Goal: Task Accomplishment & Management: Use online tool/utility

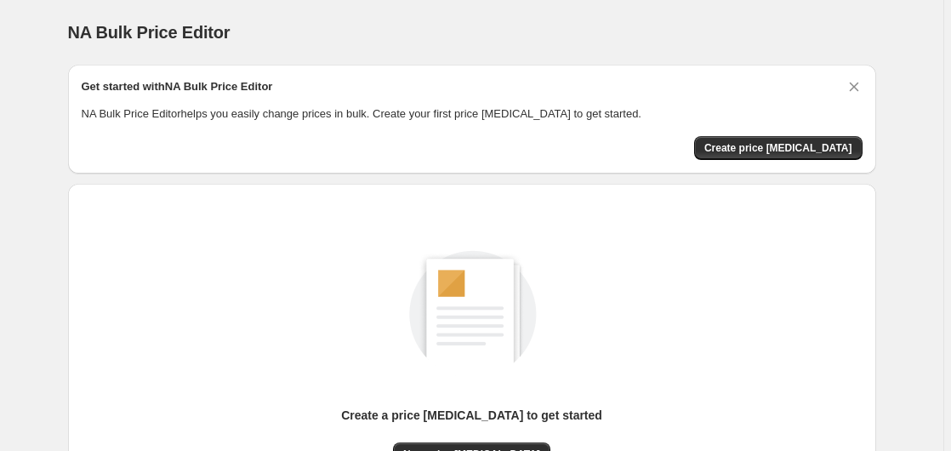
scroll to position [186, 0]
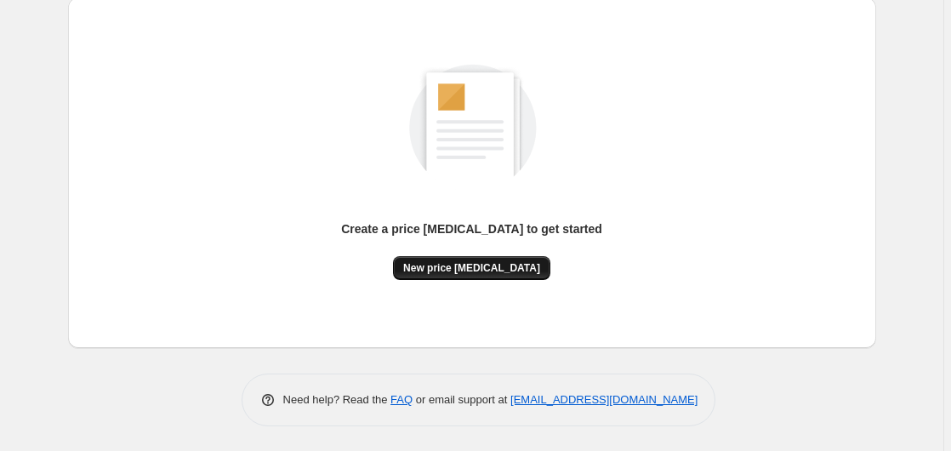
click at [475, 264] on span "New price [MEDICAL_DATA]" at bounding box center [471, 268] width 137 height 14
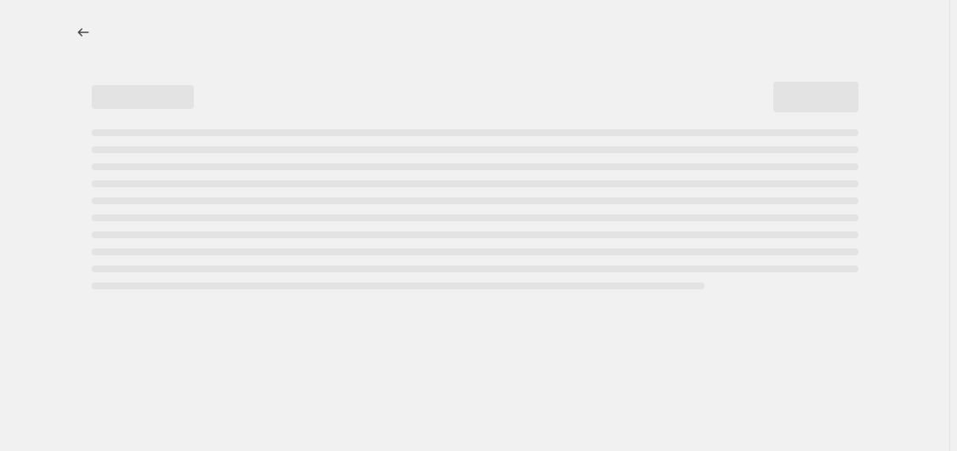
select select "percentage"
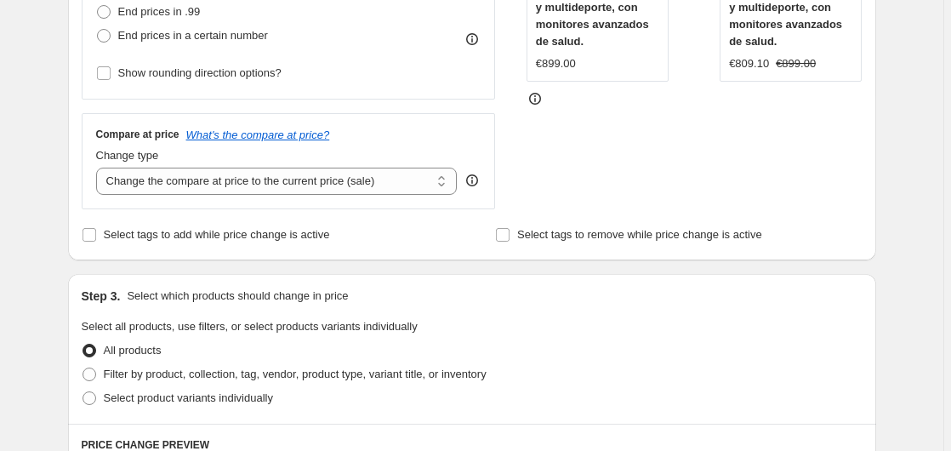
scroll to position [260, 0]
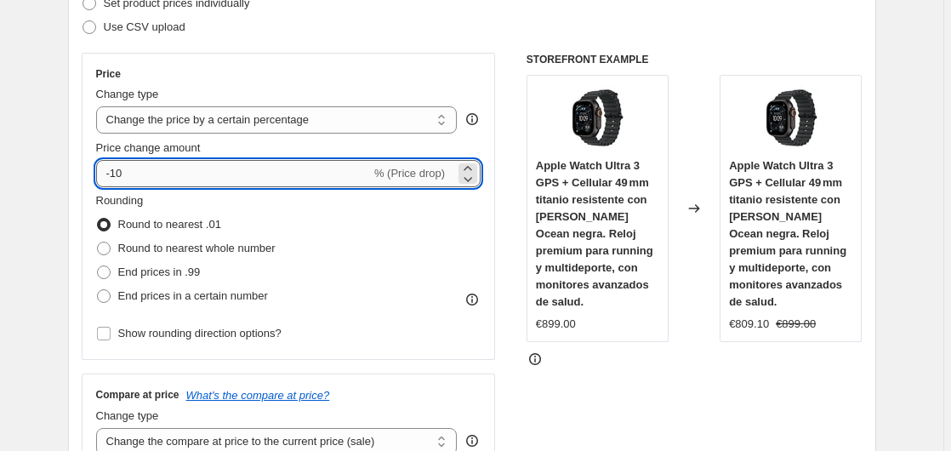
click at [183, 175] on input "-10" at bounding box center [233, 173] width 275 height 27
type input "-1"
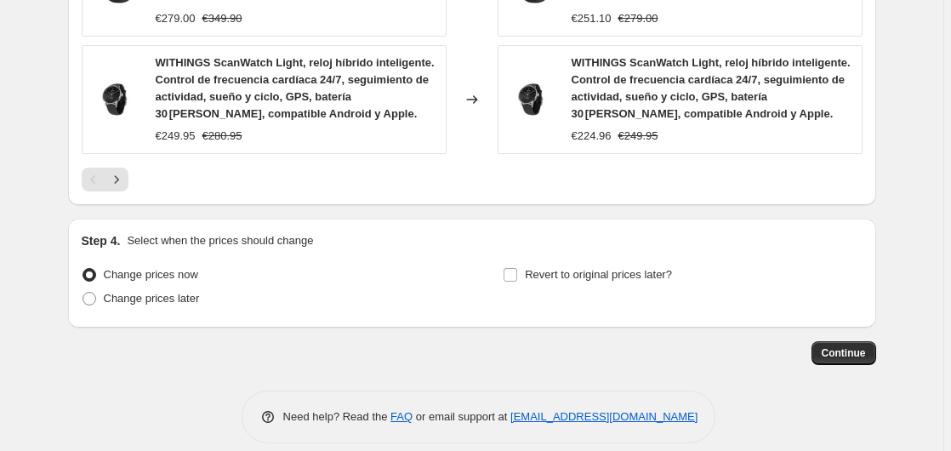
scroll to position [1430, 0]
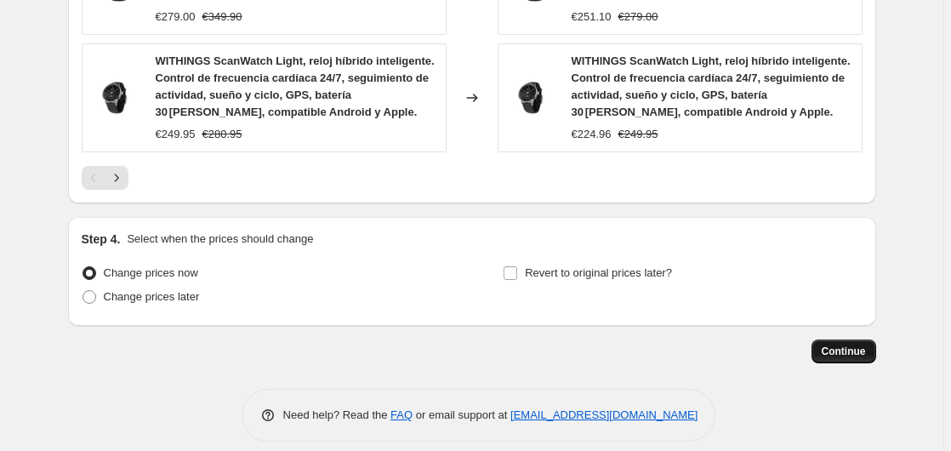
type input "-35"
click at [846, 344] on span "Continue" at bounding box center [843, 351] width 44 height 14
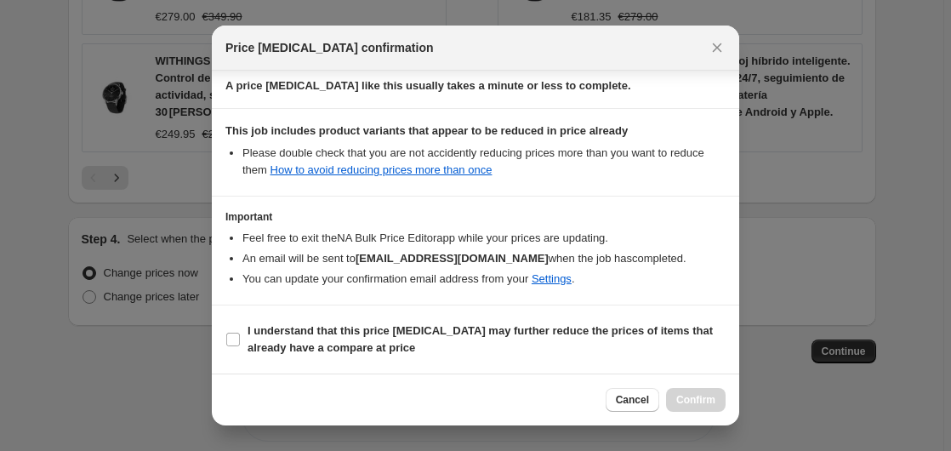
scroll to position [269, 0]
click at [327, 323] on span "I understand that this price [MEDICAL_DATA] may further reduce the prices of it…" at bounding box center [486, 339] width 478 height 34
click at [240, 332] on input "I understand that this price [MEDICAL_DATA] may further reduce the prices of it…" at bounding box center [233, 339] width 14 height 14
checkbox input "true"
click at [691, 400] on span "Confirm" at bounding box center [695, 400] width 39 height 14
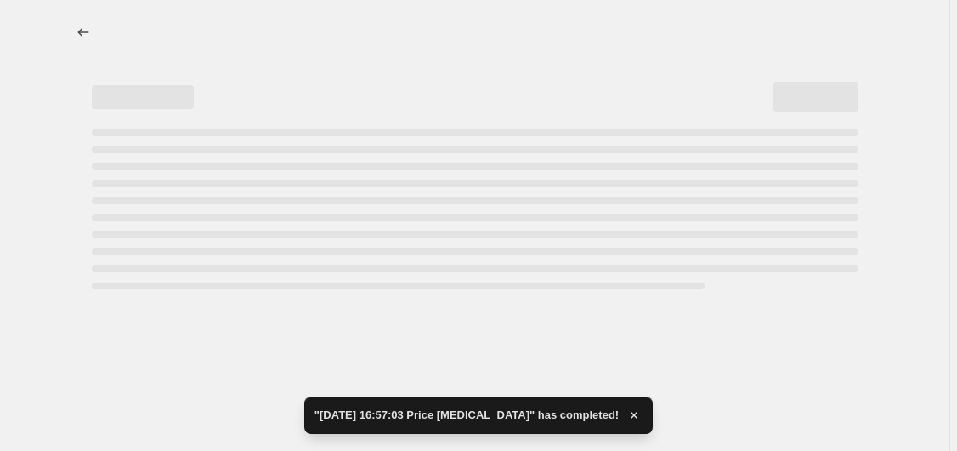
select select "percentage"
